Goal: Check status: Check status

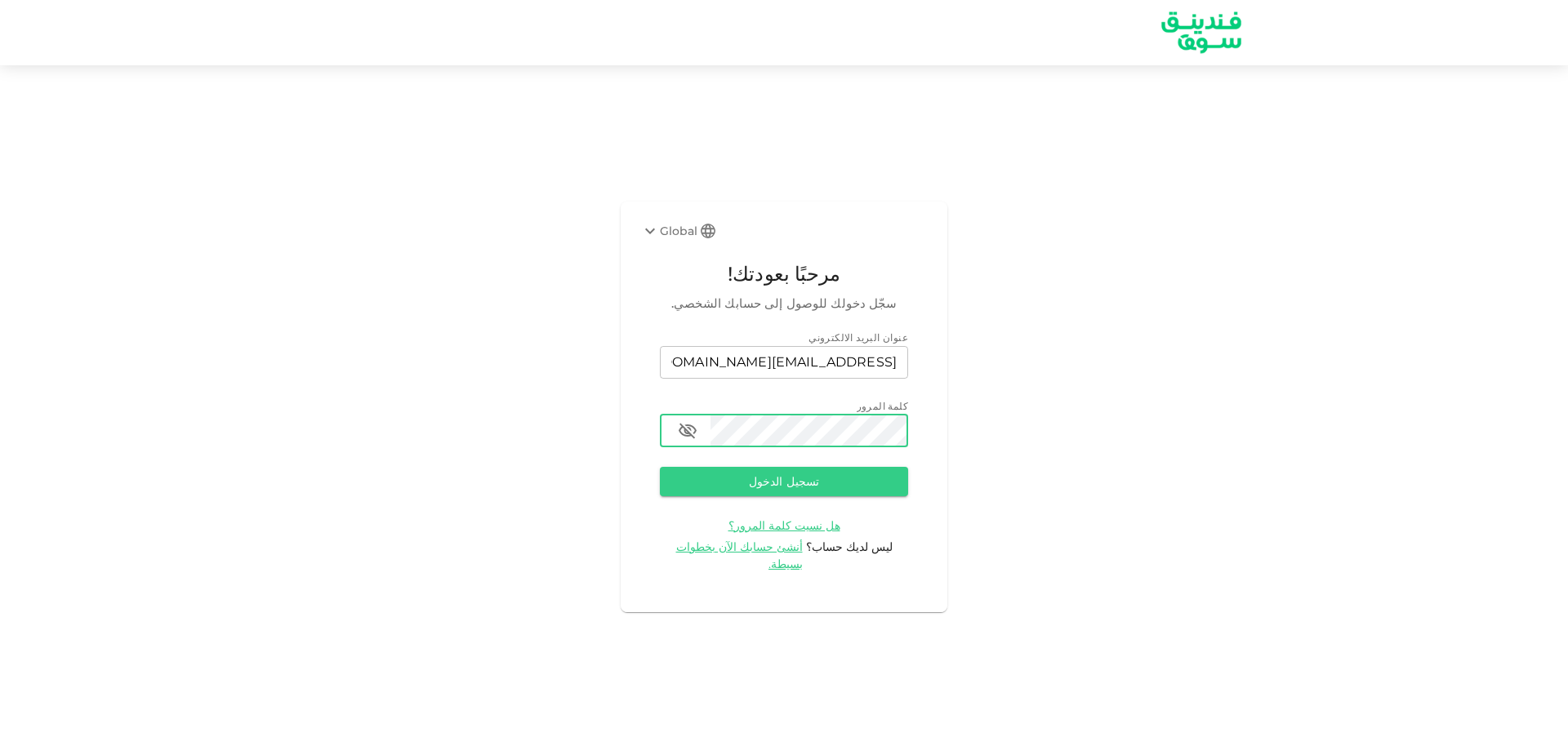
click at [660, 466] on button "تسجيل الدخول" at bounding box center [784, 481] width 249 height 30
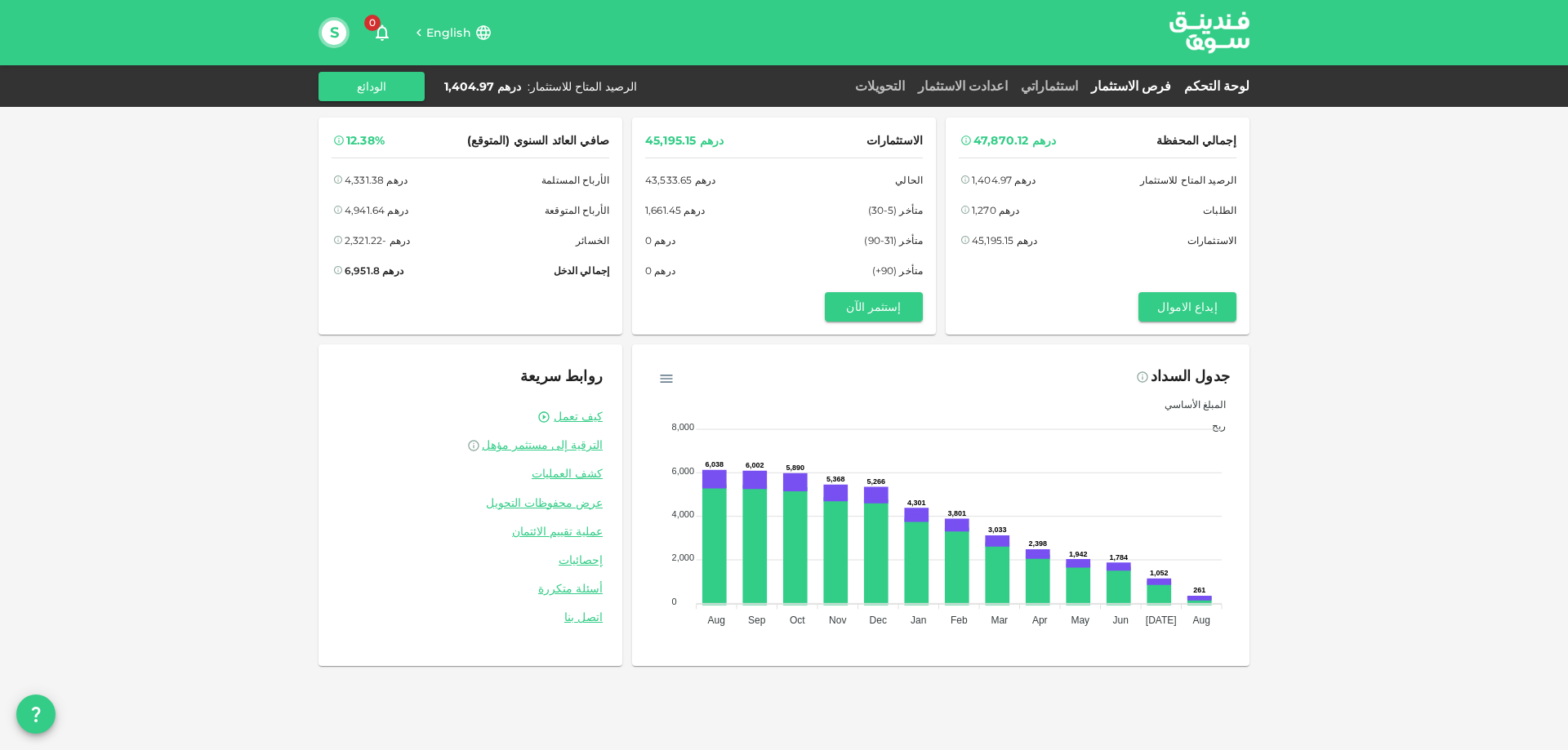
click at [1157, 82] on link "فرص الاستثمار" at bounding box center [1131, 86] width 93 height 16
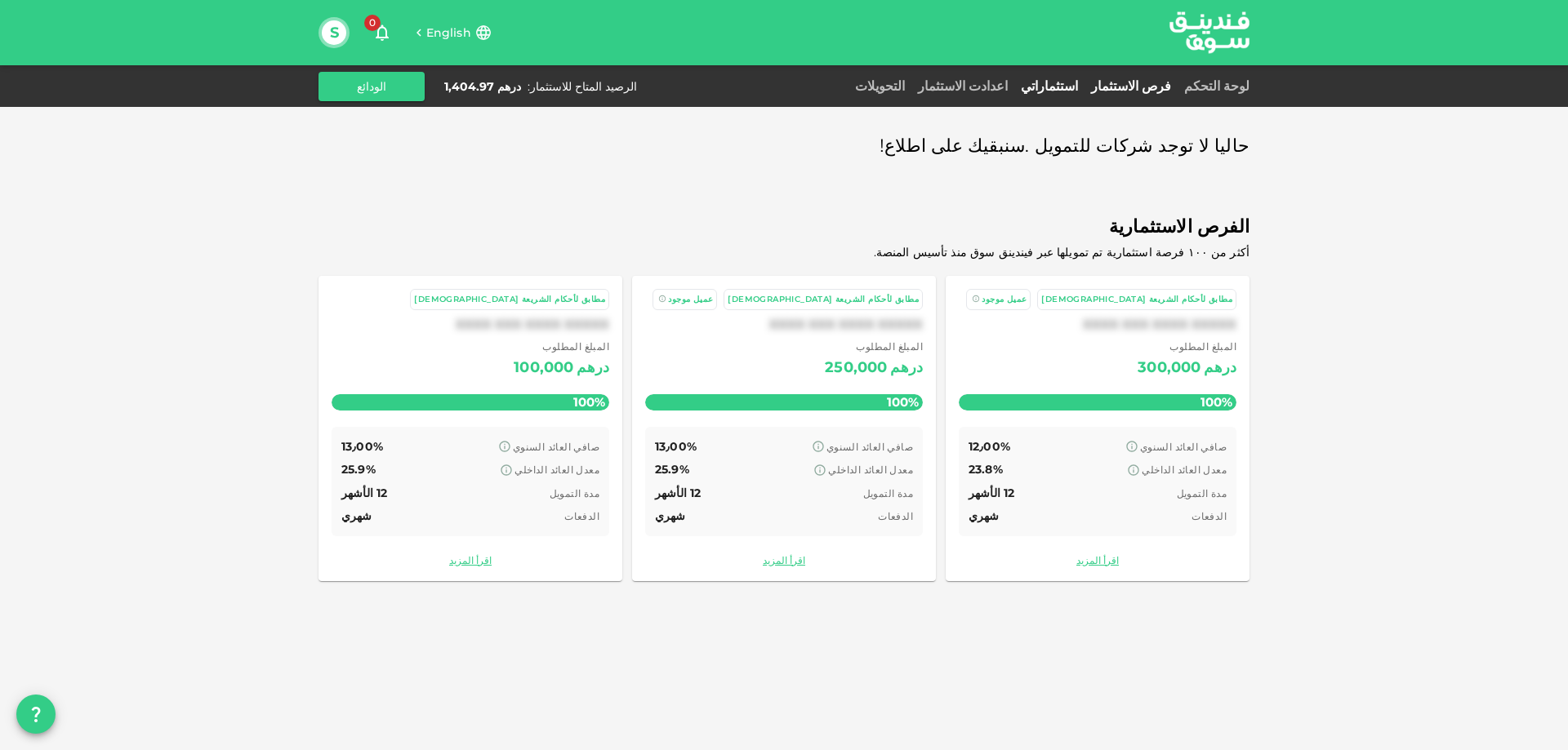
click at [1082, 83] on link "استثماراتي" at bounding box center [1050, 86] width 70 height 16
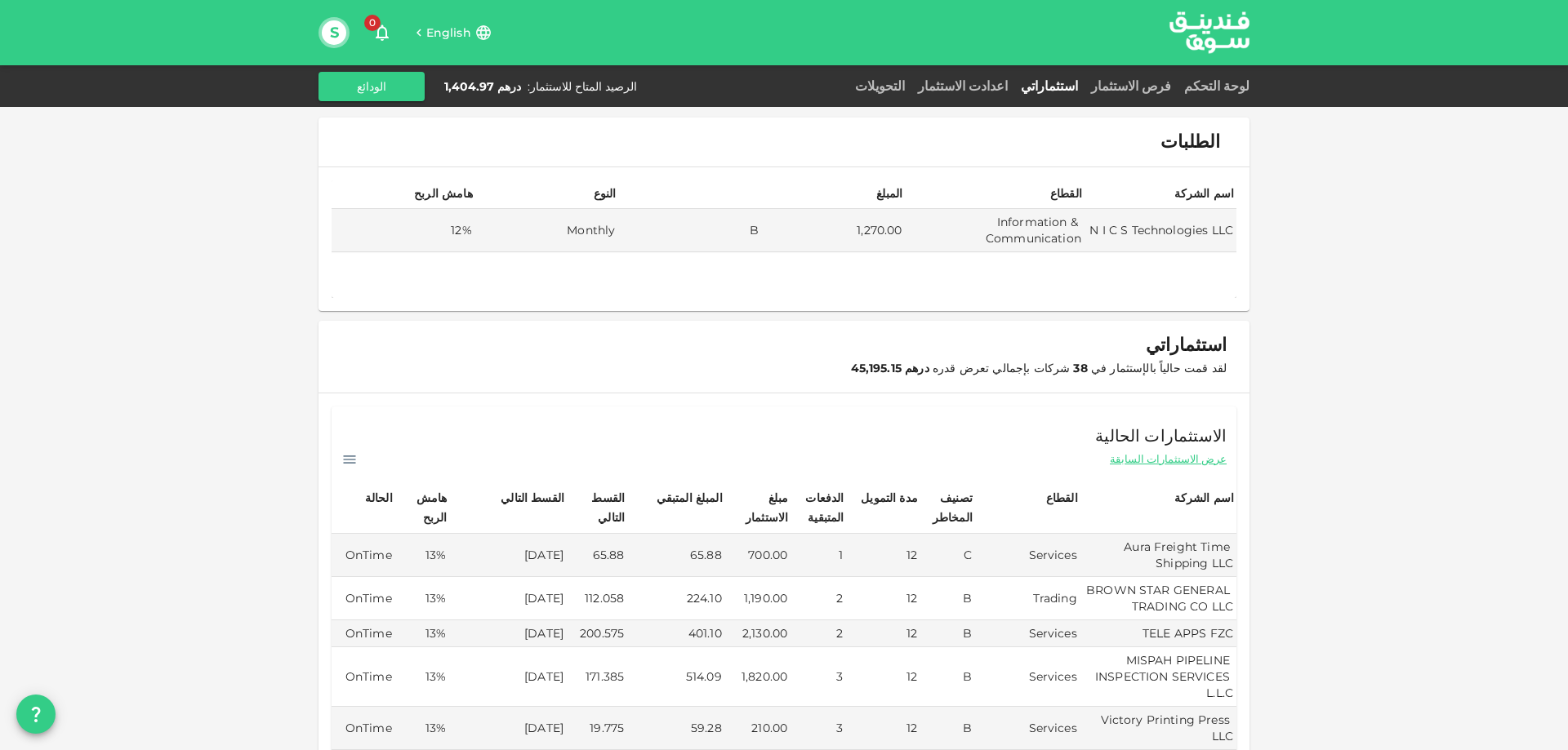
scroll to position [326, 0]
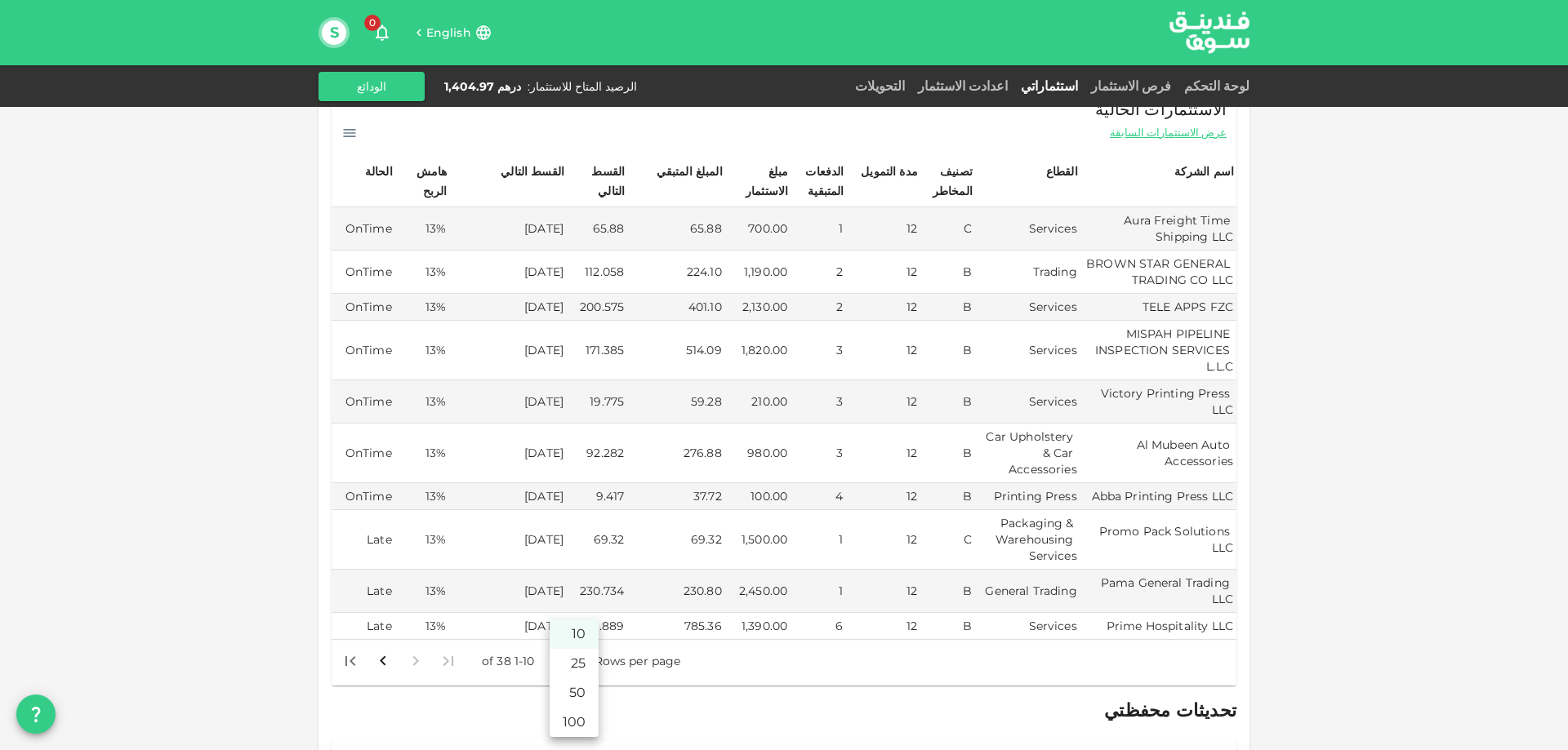
click at [560, 627] on body "English 0 S لوحة التحكم فرص الاستثمار استثماراتي اعدادت الاستثمار التحويلات الر…" at bounding box center [784, 375] width 1568 height 750
click at [573, 687] on li "50" at bounding box center [574, 693] width 49 height 30
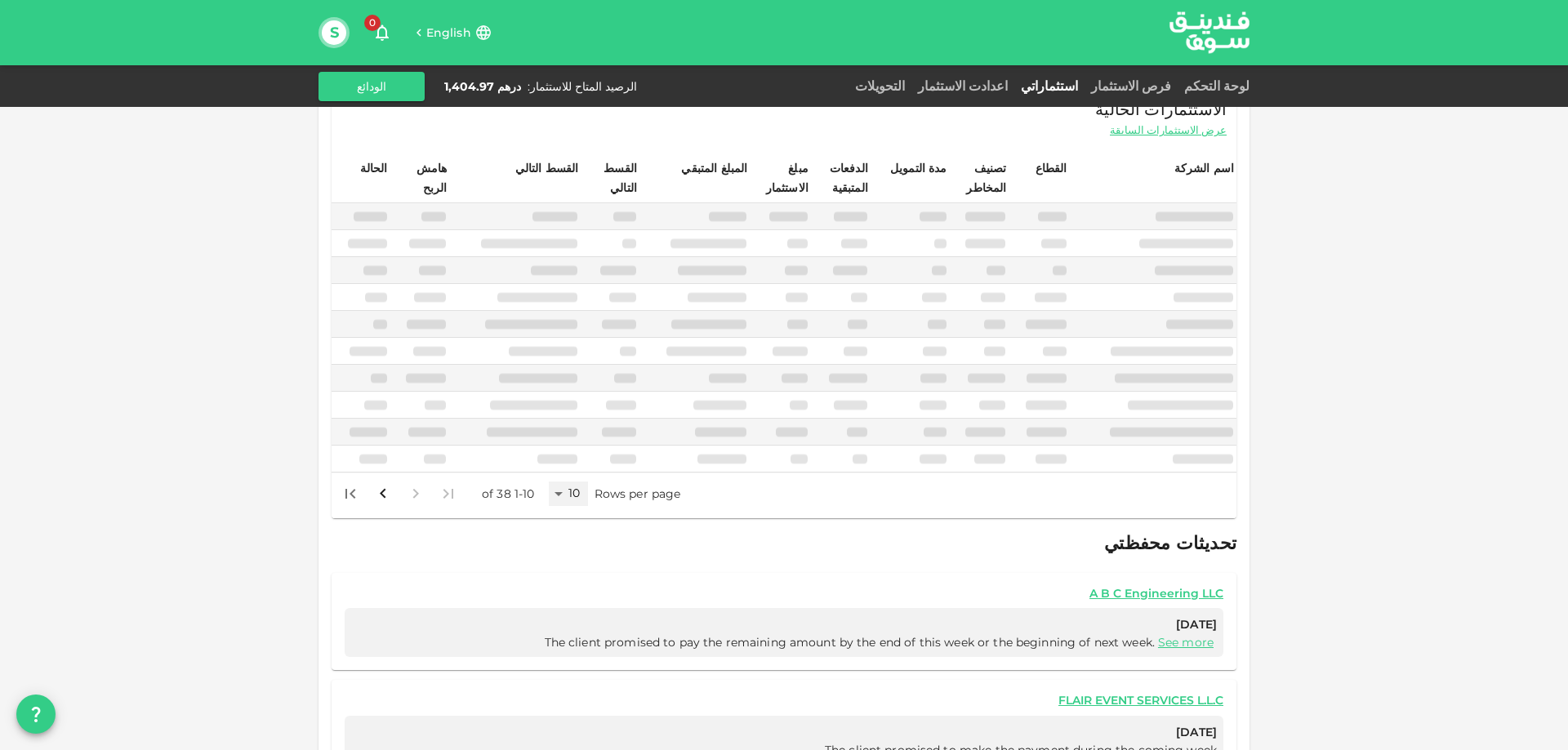
type input "50"
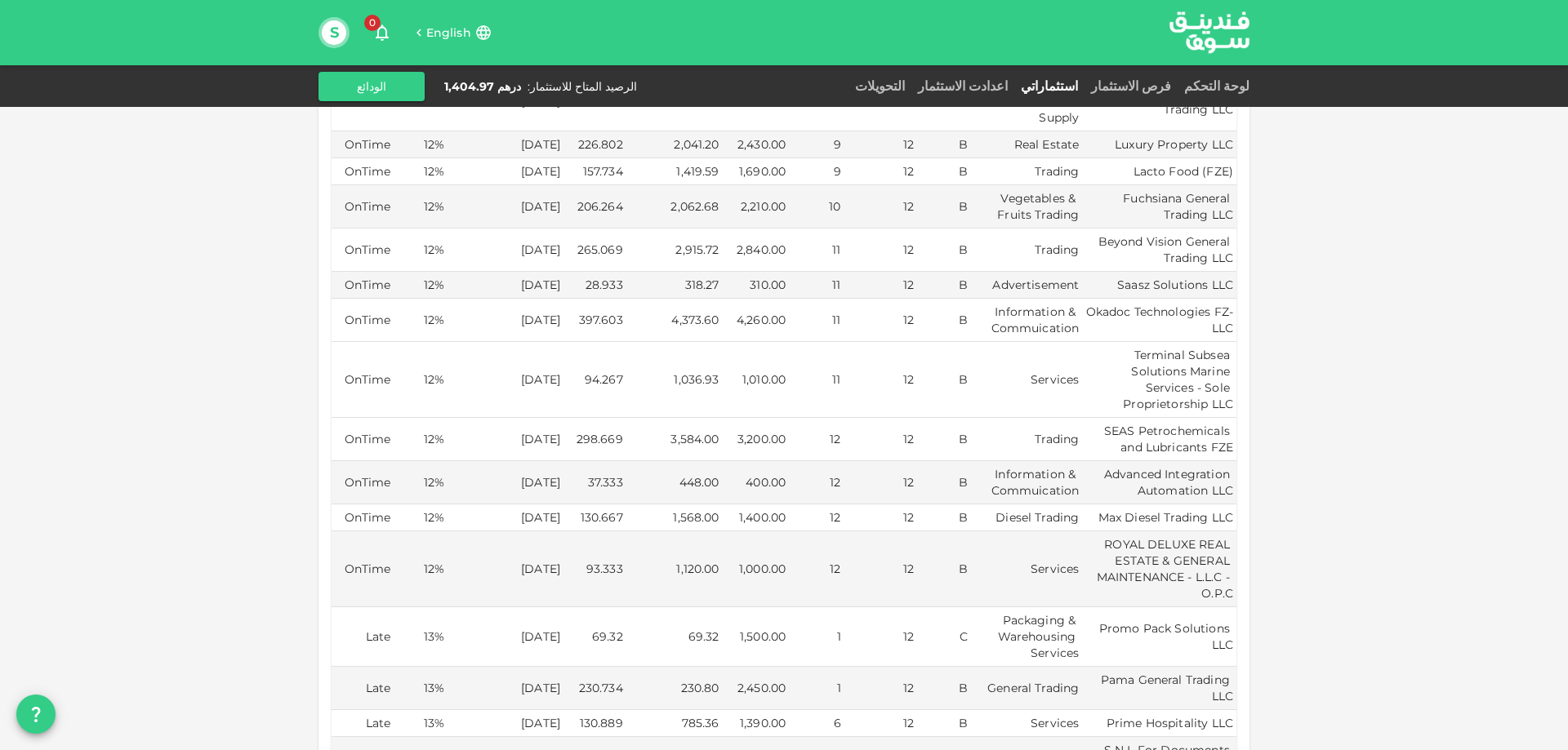
scroll to position [1470, 0]
